Goal: Task Accomplishment & Management: Manage account settings

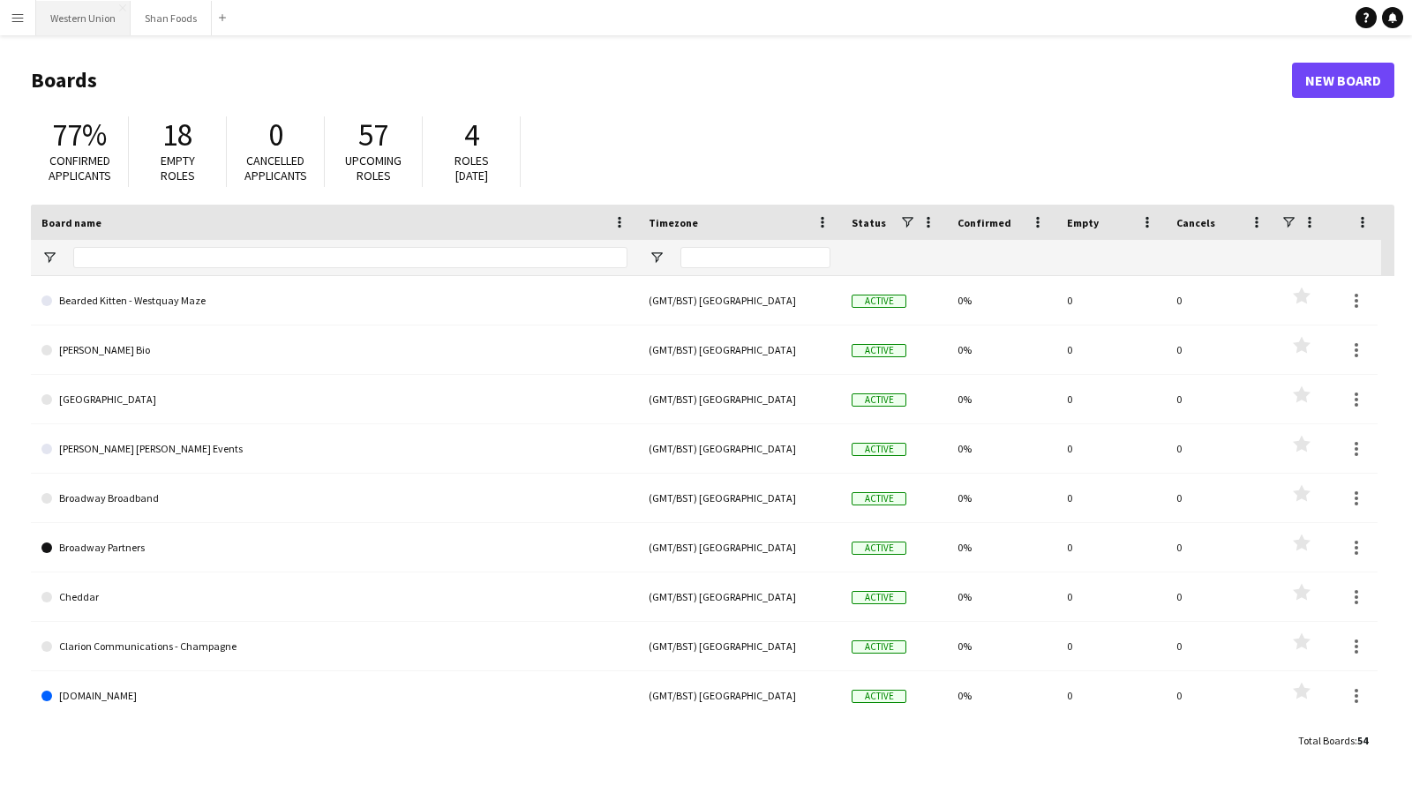
click at [100, 22] on button "Western Union Close" at bounding box center [83, 18] width 94 height 34
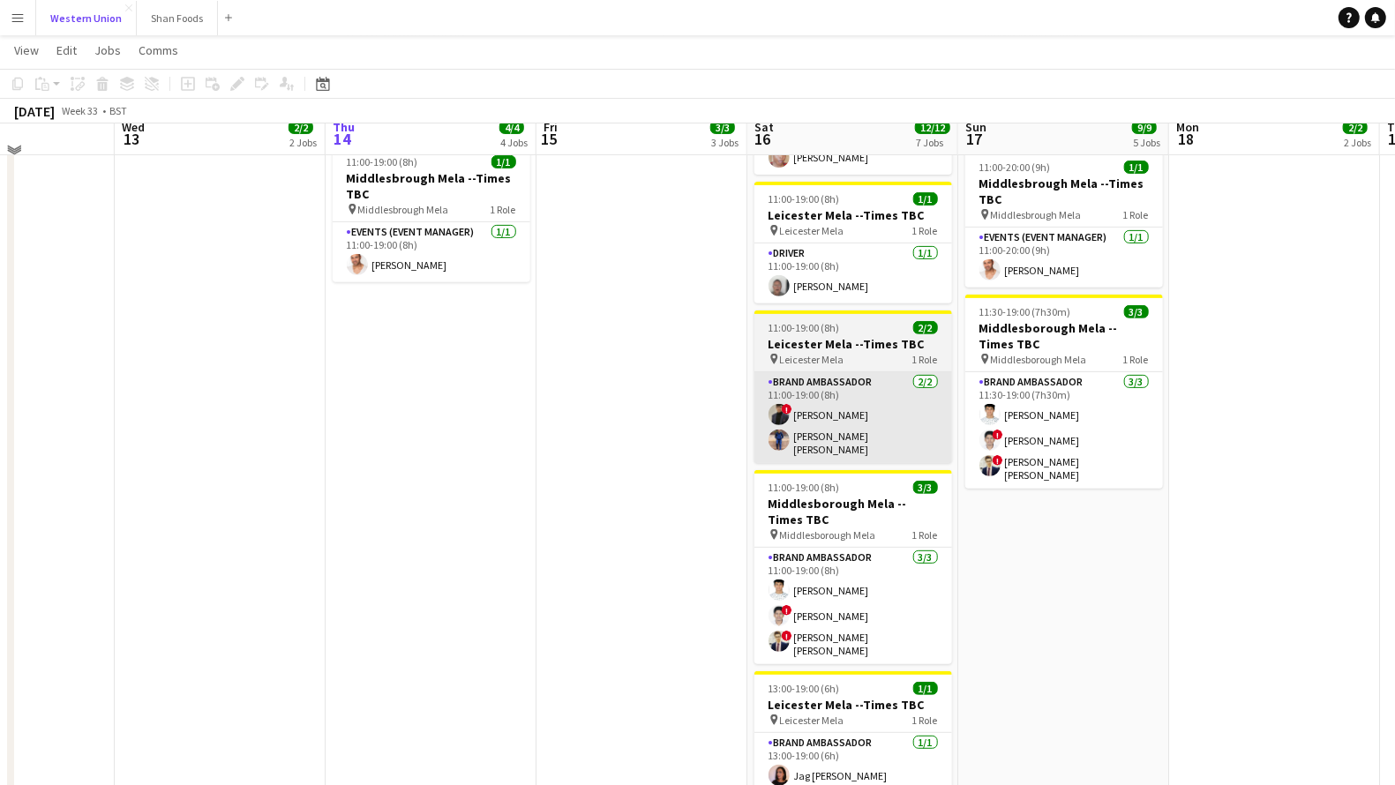
scroll to position [525, 0]
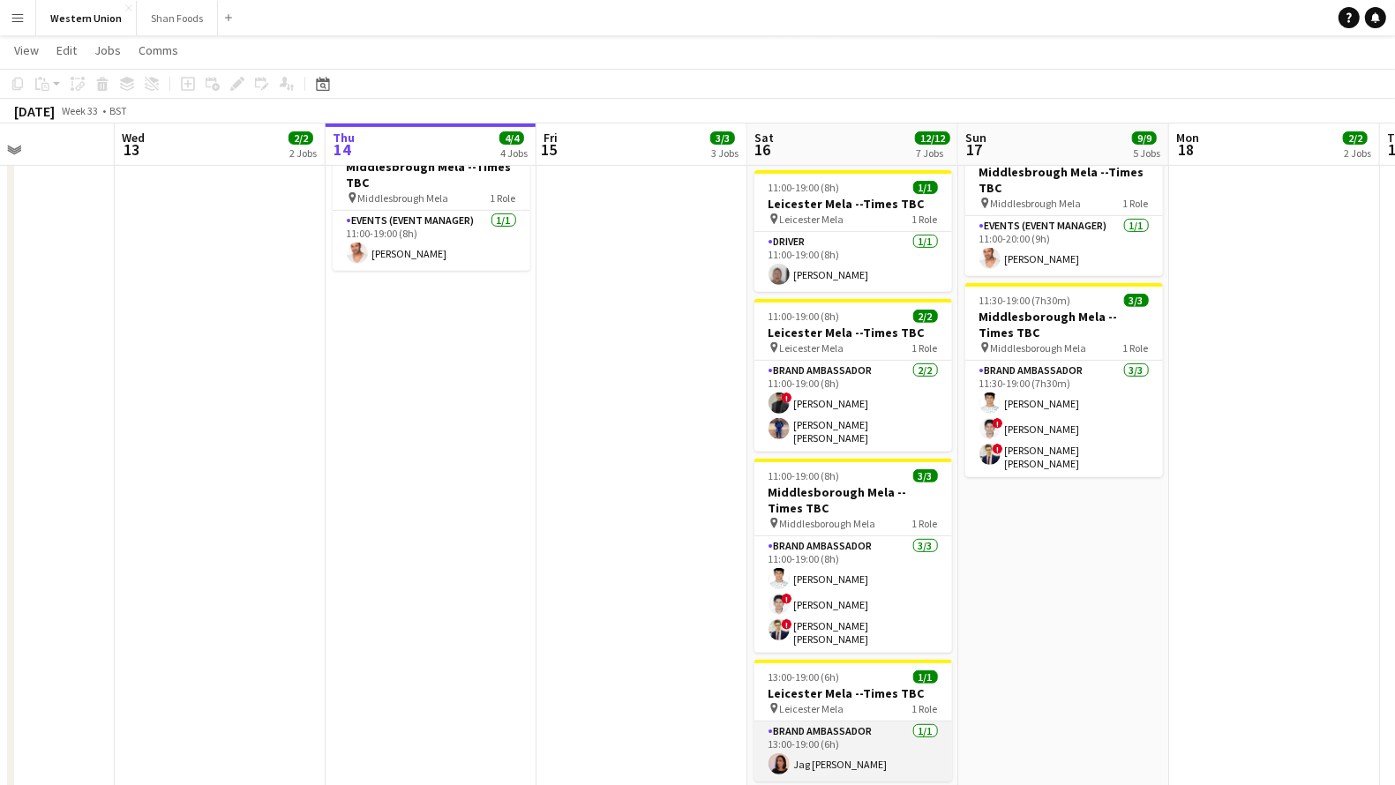
click at [844, 722] on app-card-role "Brand Ambassador [DATE] 13:00-19:00 (6h) Jag [PERSON_NAME]" at bounding box center [854, 752] width 198 height 60
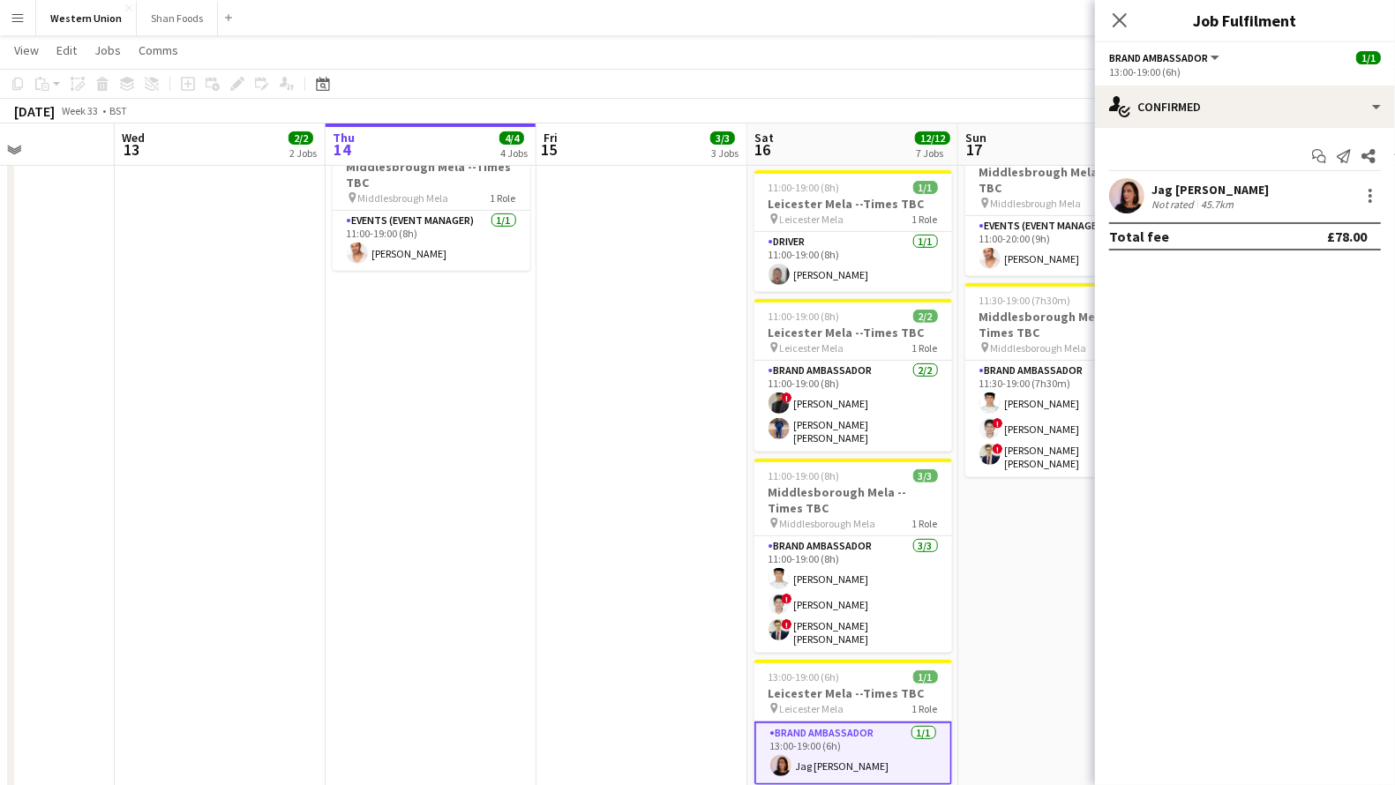
click at [1126, 207] on app-user-avatar at bounding box center [1126, 195] width 35 height 35
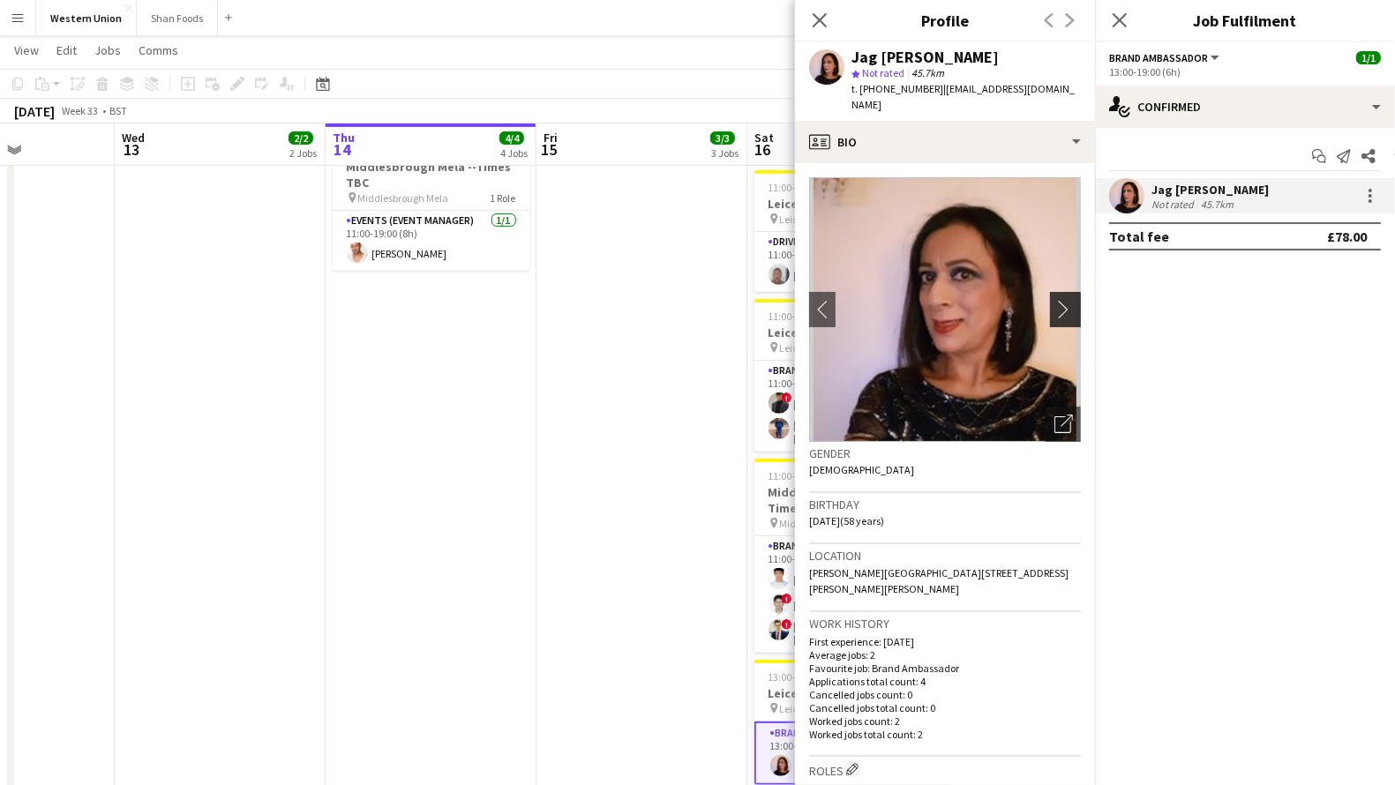
click at [1055, 300] on app-icon "chevron-right" at bounding box center [1068, 309] width 27 height 19
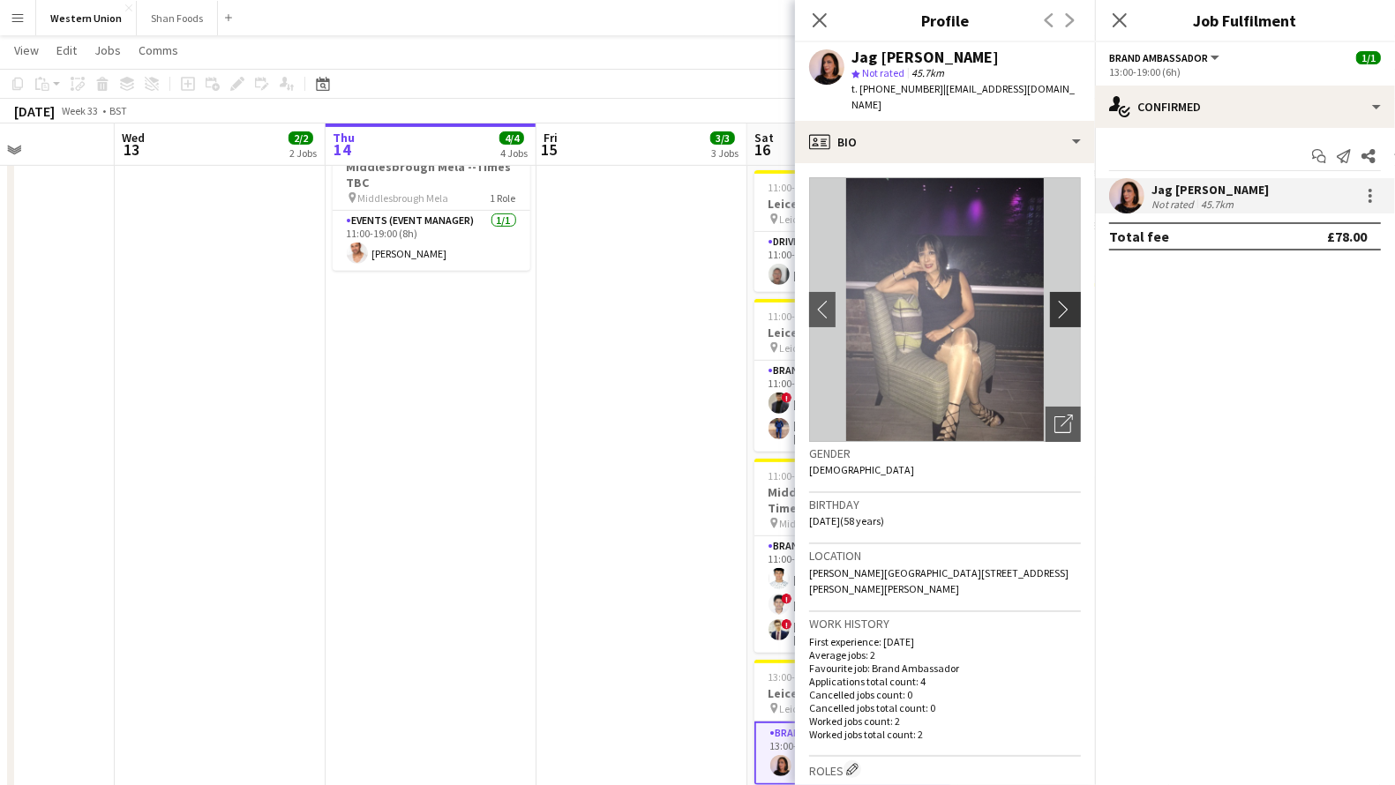
click at [1055, 300] on app-icon "chevron-right" at bounding box center [1068, 309] width 27 height 19
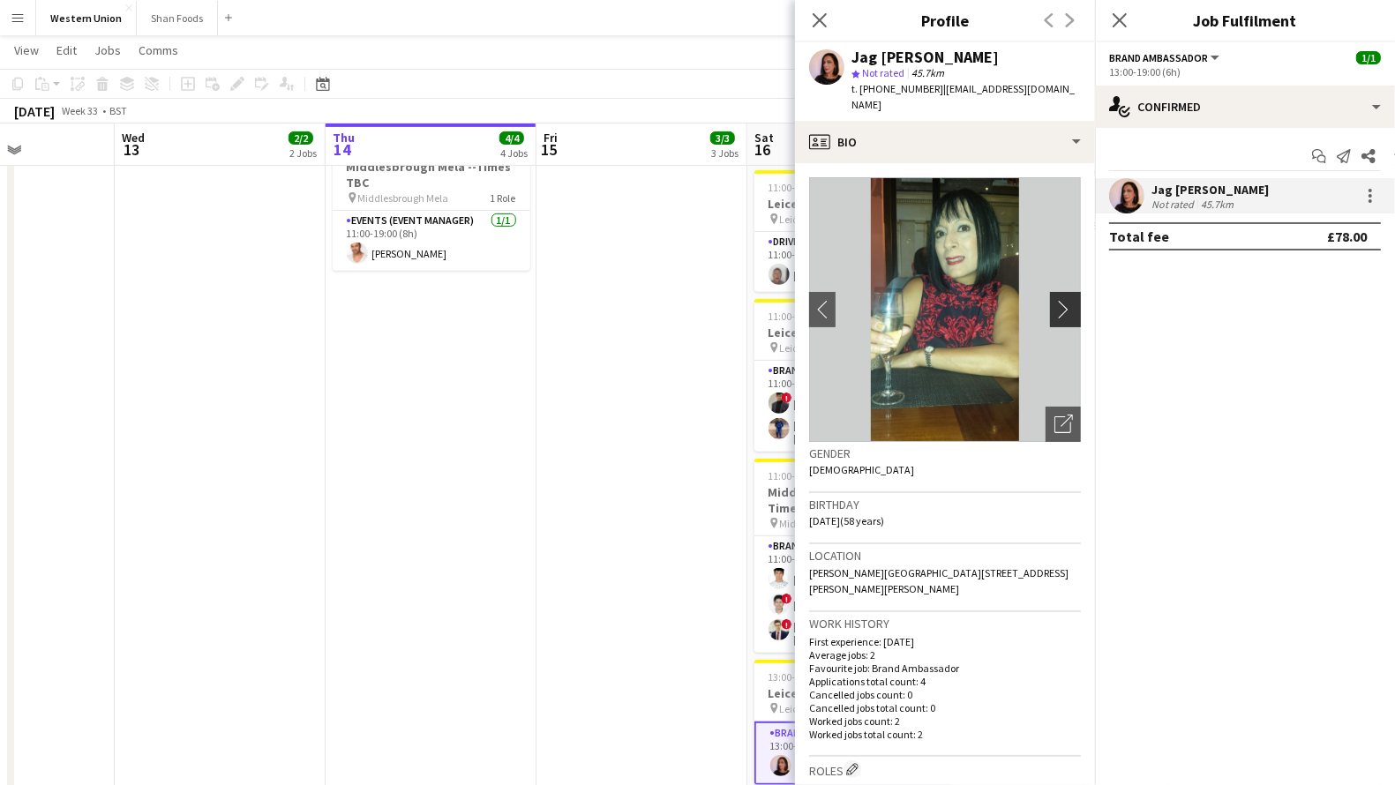
click at [1055, 300] on app-icon "chevron-right" at bounding box center [1068, 309] width 27 height 19
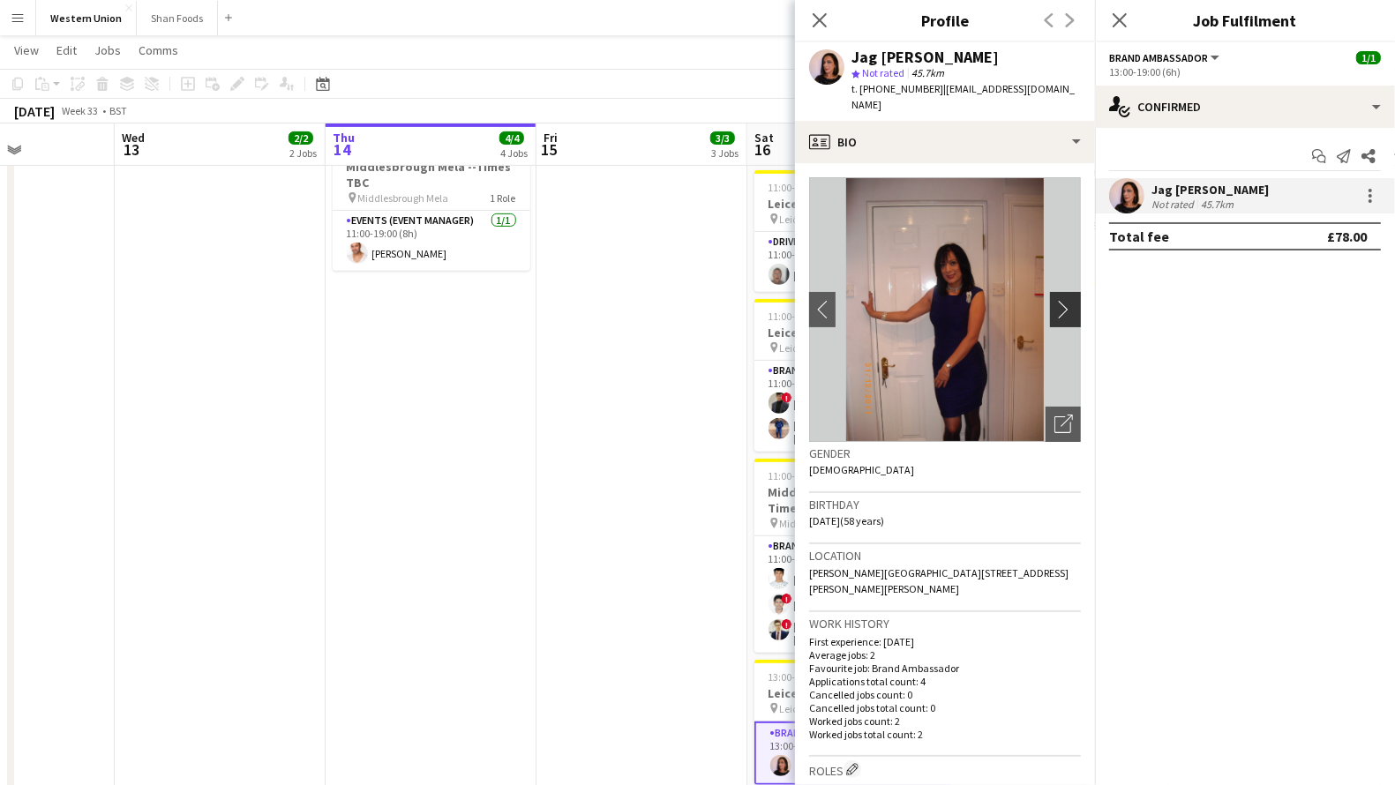
click at [1055, 300] on app-icon "chevron-right" at bounding box center [1068, 309] width 27 height 19
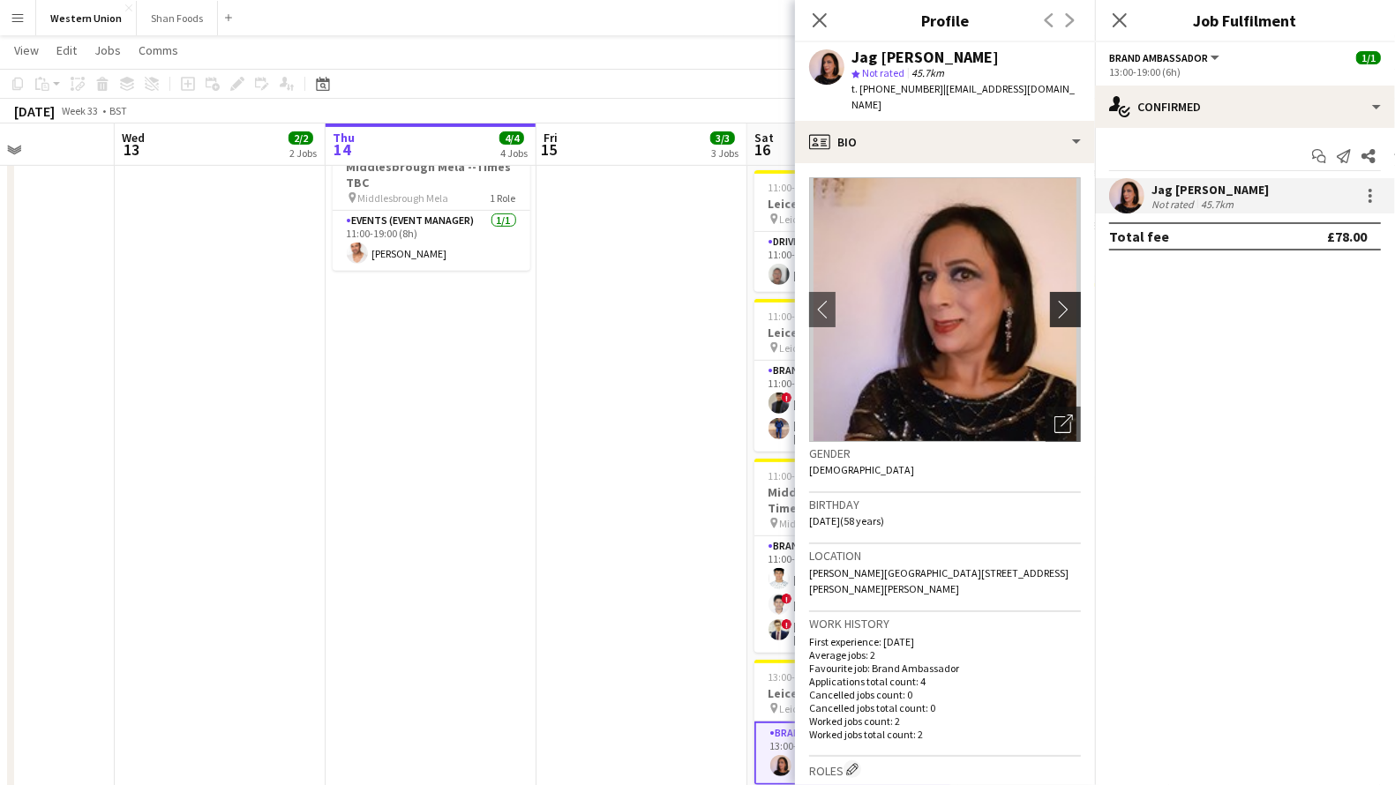
click at [1055, 300] on app-icon "chevron-right" at bounding box center [1068, 309] width 27 height 19
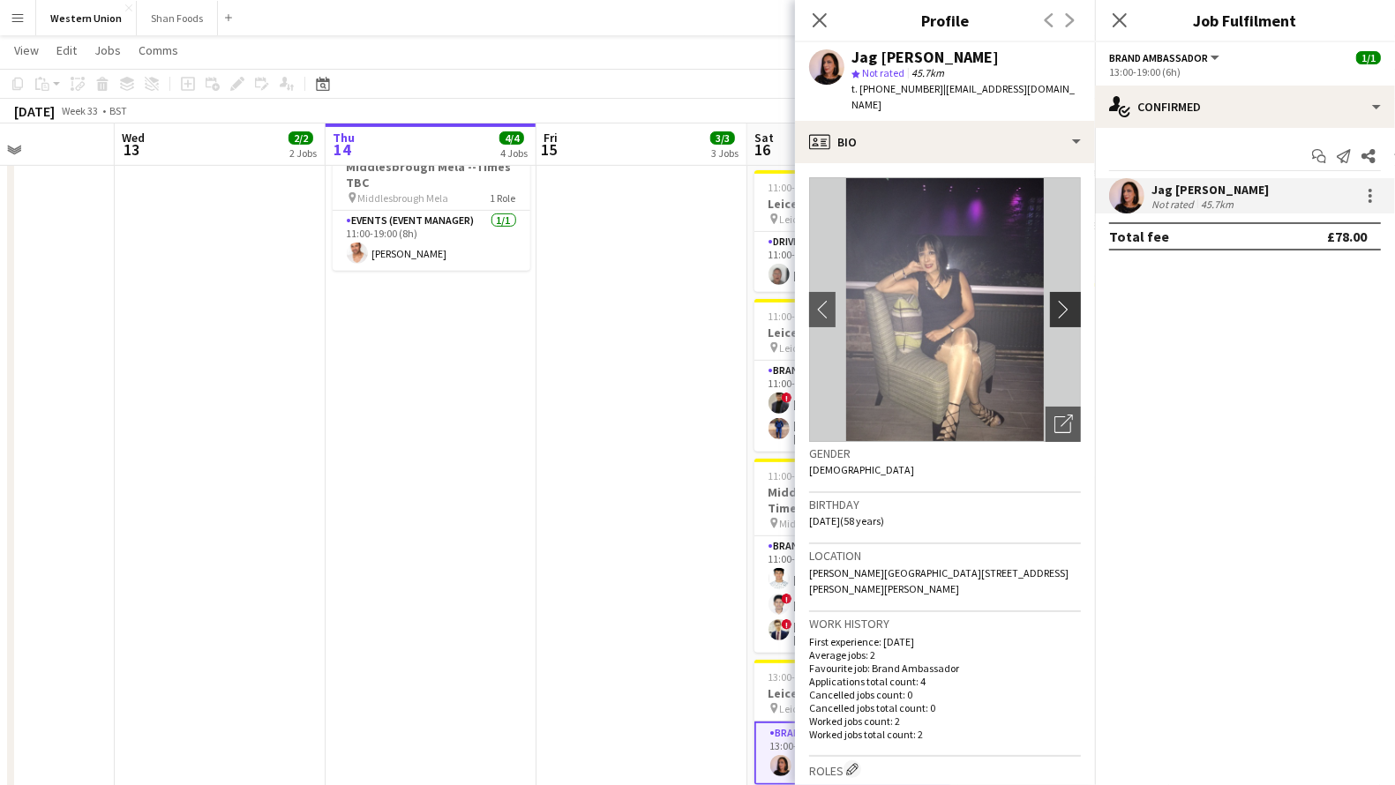
click at [1055, 300] on app-icon "chevron-right" at bounding box center [1068, 309] width 27 height 19
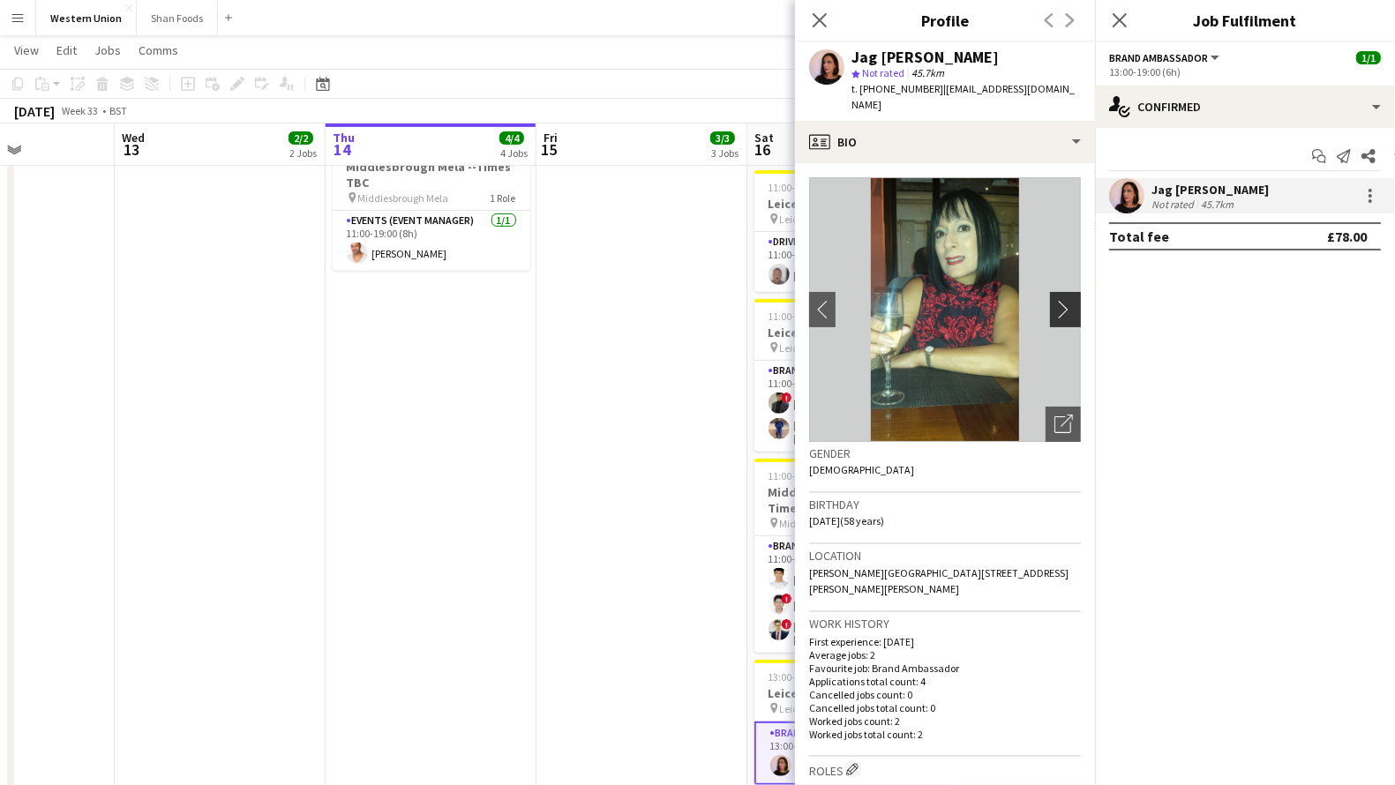
click at [1055, 300] on app-icon "chevron-right" at bounding box center [1068, 309] width 27 height 19
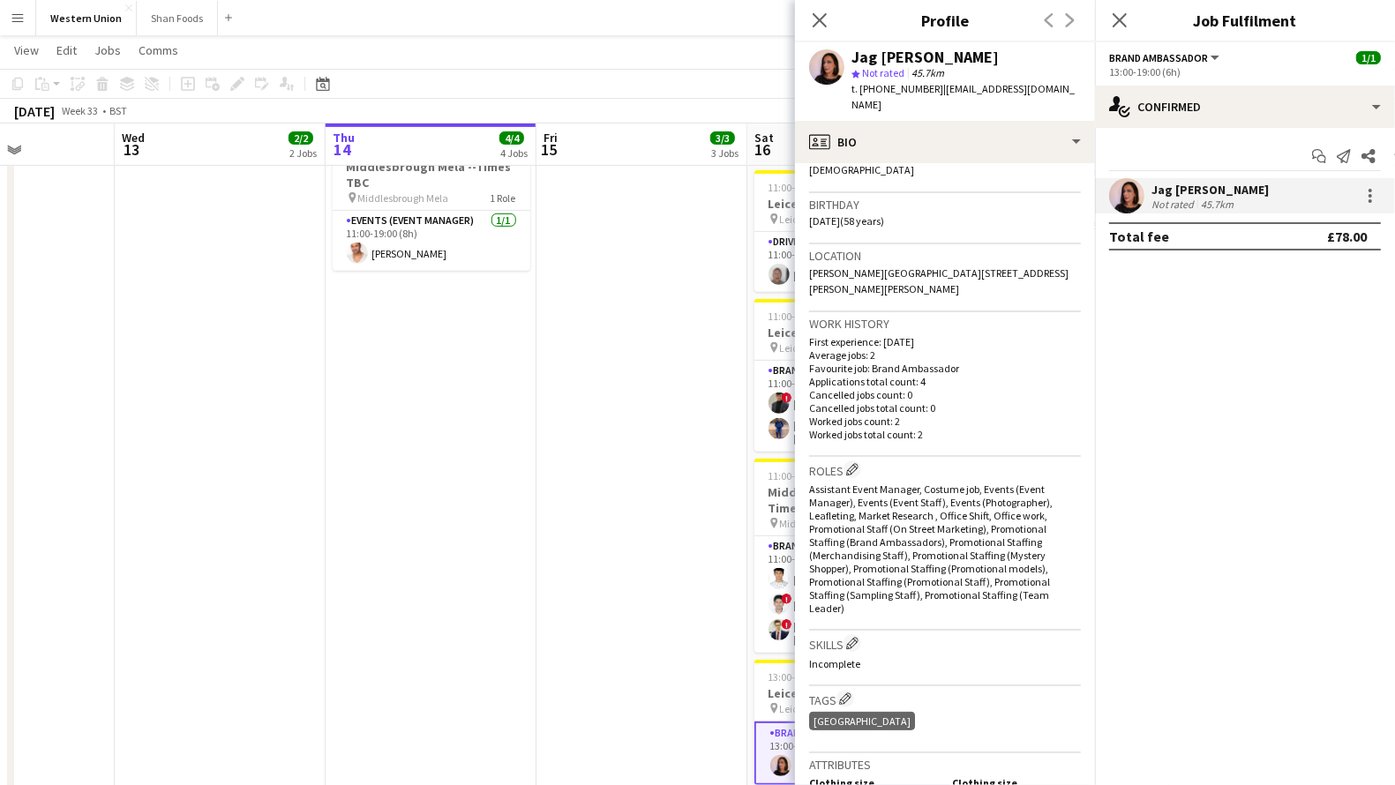
scroll to position [685, 0]
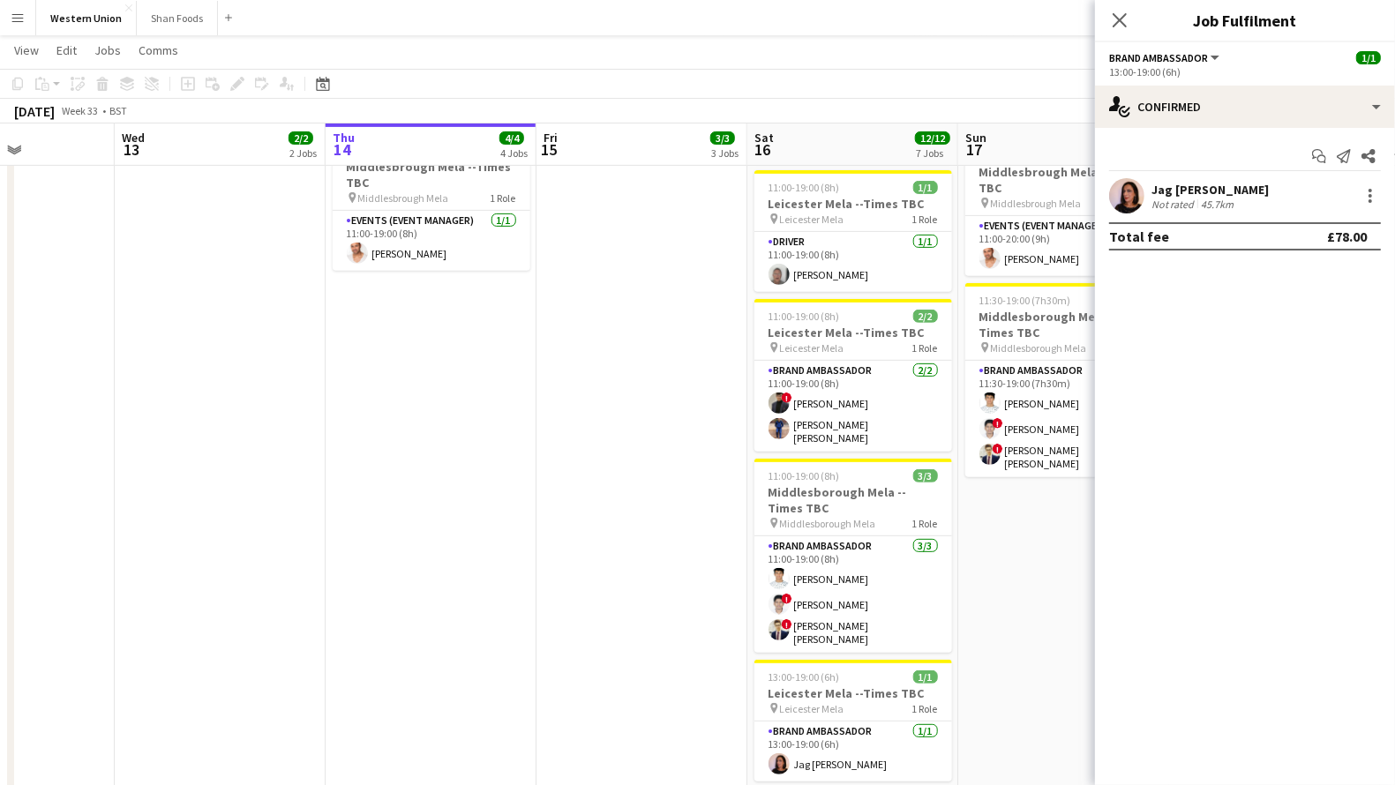
click at [1132, 193] on app-user-avatar at bounding box center [1126, 195] width 35 height 35
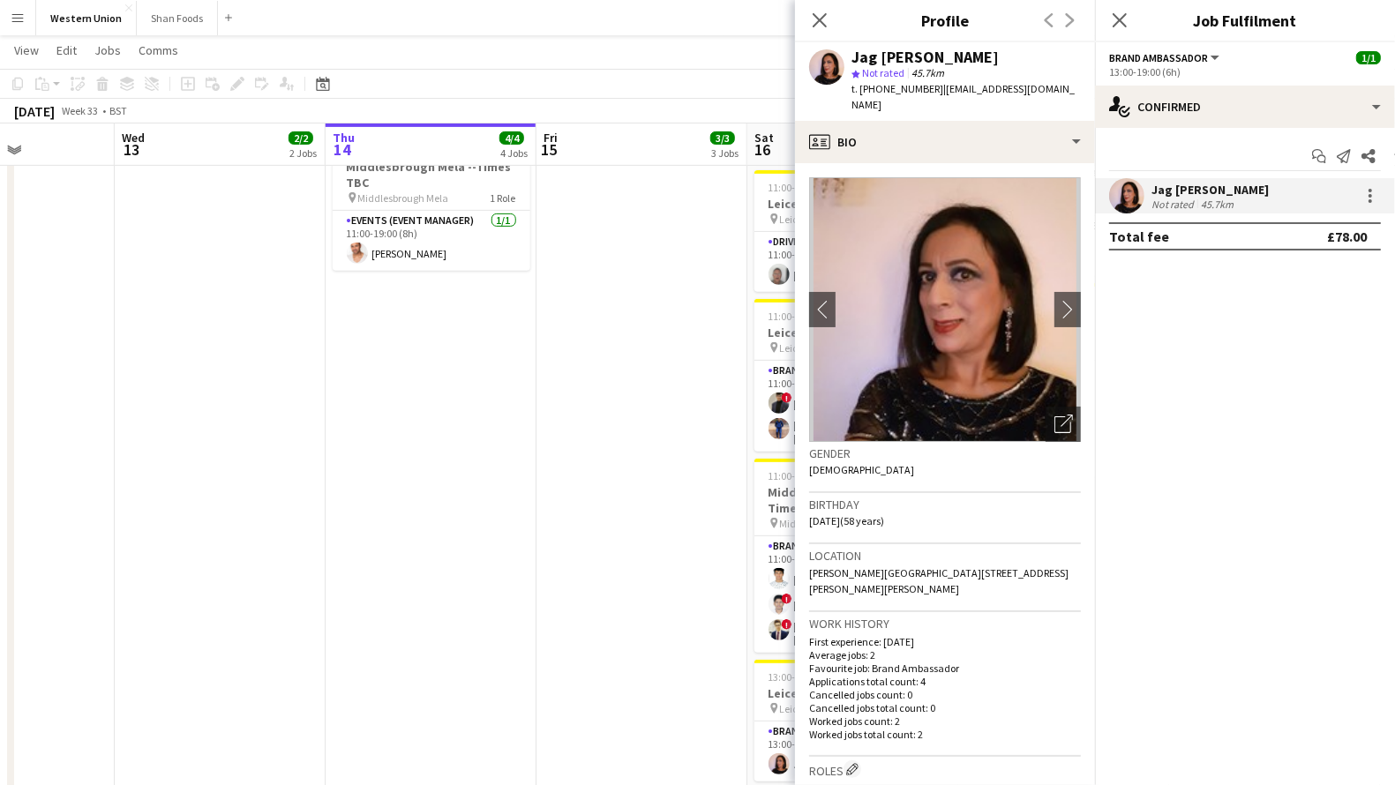
click at [616, 470] on app-date-cell "10:00-14:00 (4h) 1/1 Middlesbrough Mela --Times TBC pin Middlesbrough Mela 1 Ro…" at bounding box center [642, 266] width 211 height 1186
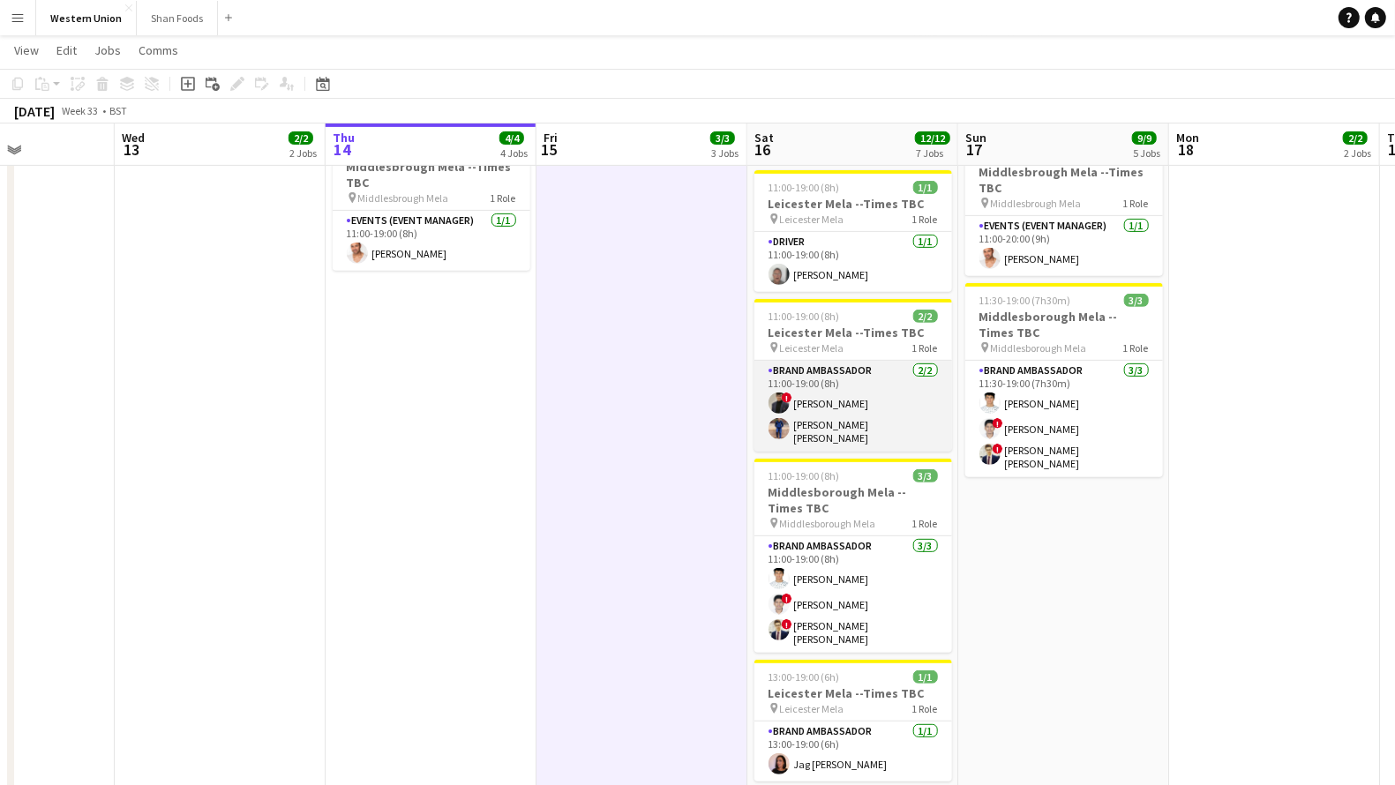
click at [865, 361] on app-card-role "Brand Ambassador [DATE] 11:00-19:00 (8h) ! [PERSON_NAME] [PERSON_NAME] [PERSON_…" at bounding box center [854, 406] width 198 height 91
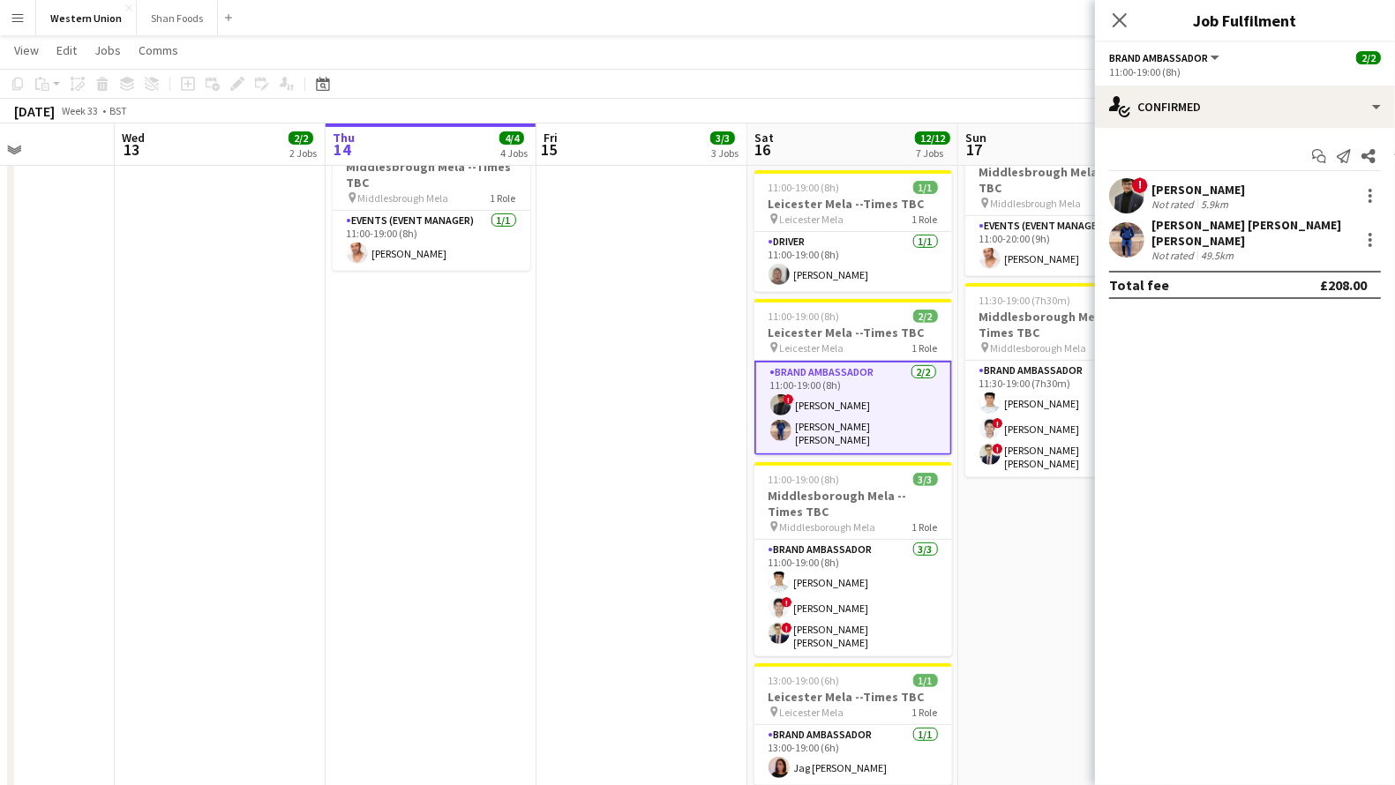
click at [1132, 243] on app-user-avatar at bounding box center [1126, 239] width 35 height 35
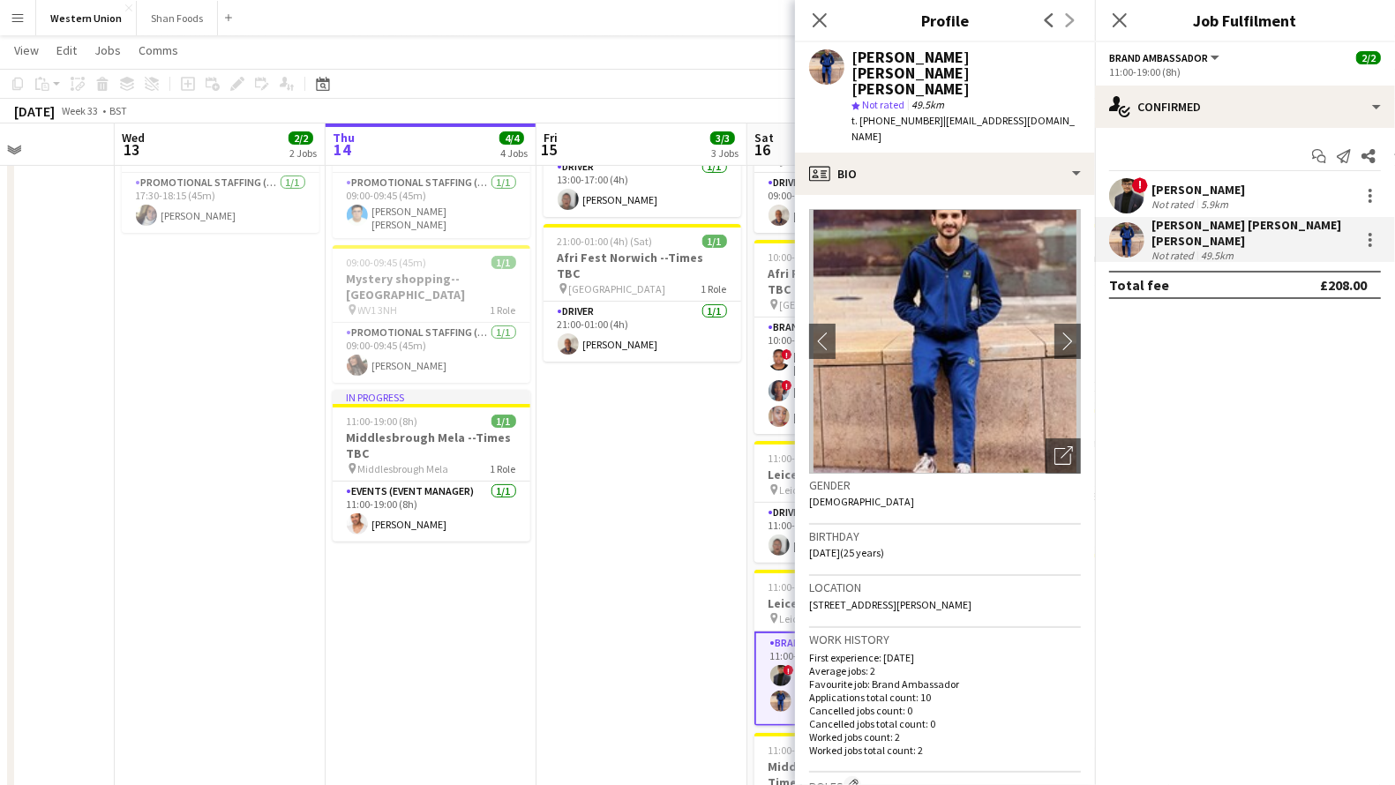
scroll to position [252, 0]
